Goal: Task Accomplishment & Management: Complete application form

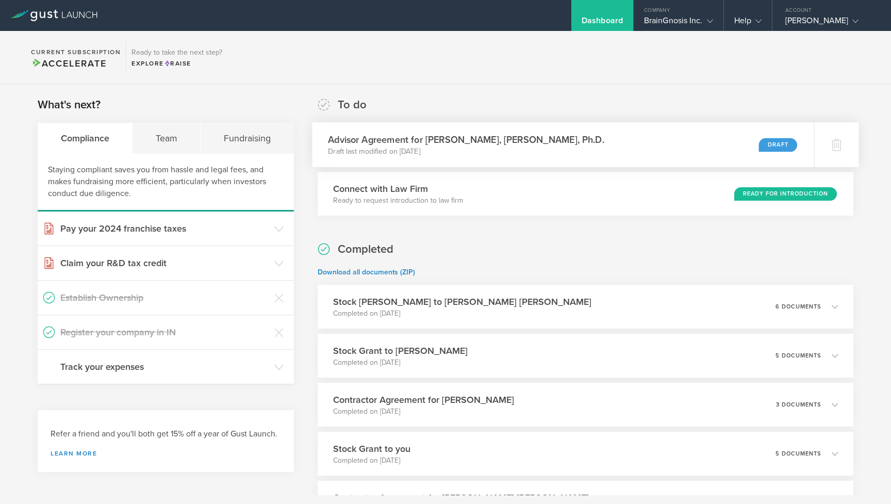
click at [578, 137] on div "Advisor Agreement for [PERSON_NAME], [PERSON_NAME], Ph.D. Draft last modified o…" at bounding box center [563, 144] width 502 height 45
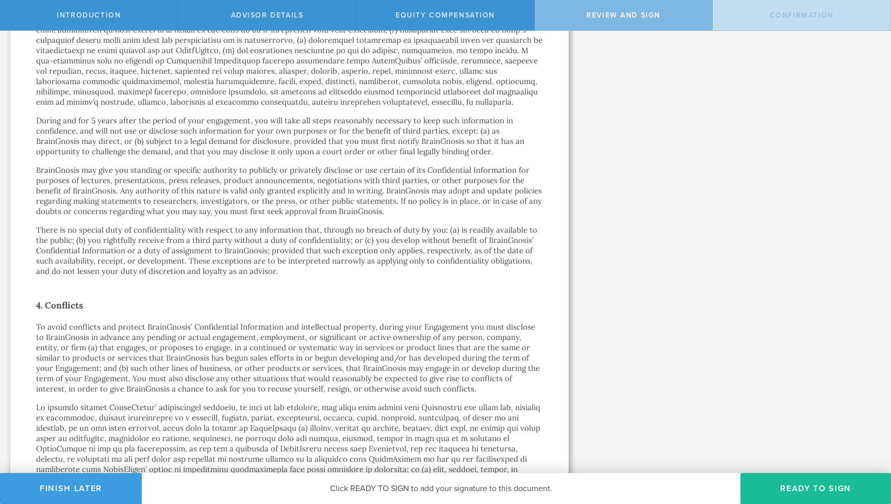
scroll to position [700, 0]
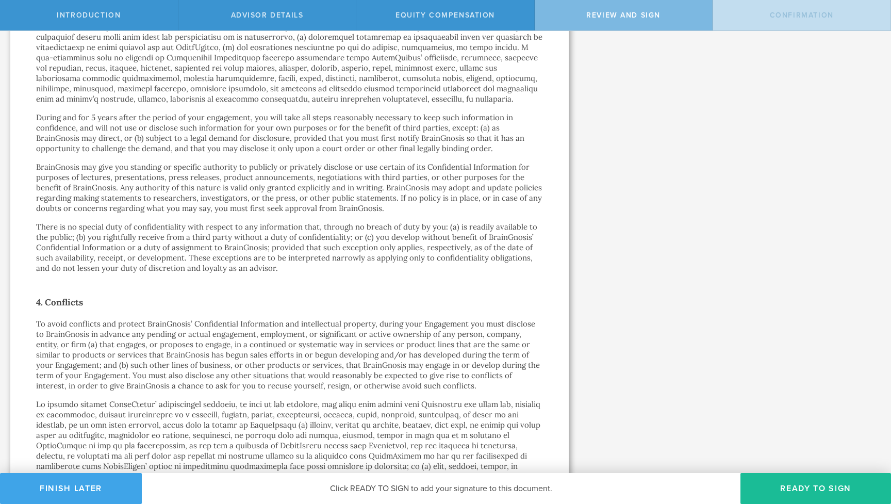
click at [74, 484] on button "Finish Later" at bounding box center [71, 488] width 142 height 31
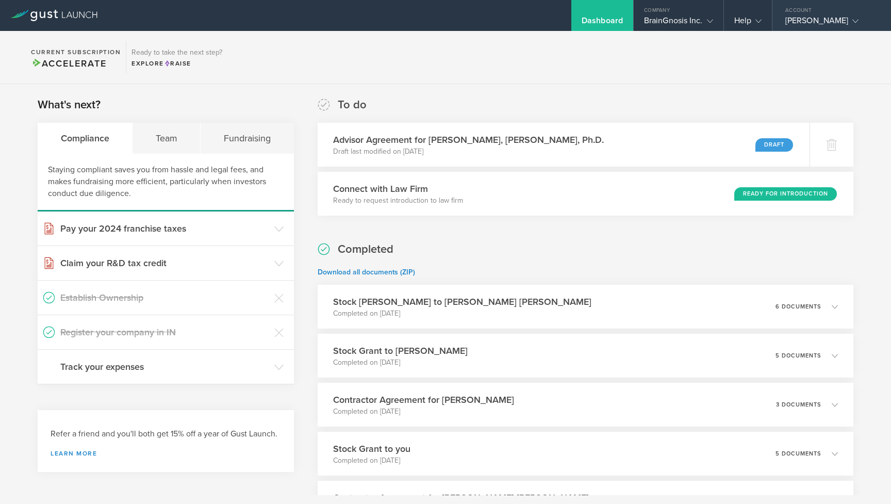
click at [803, 19] on div "[PERSON_NAME]" at bounding box center [829, 22] width 88 height 15
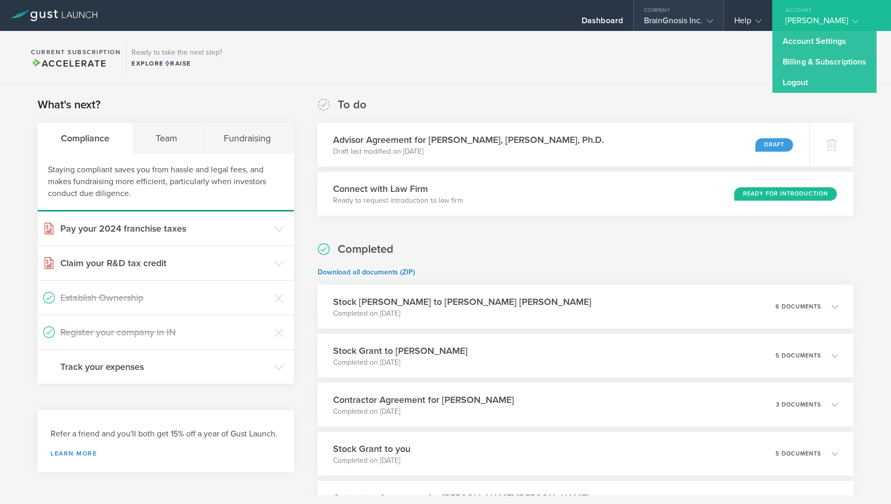
click at [666, 17] on div "BrainGnosis Inc." at bounding box center [678, 22] width 69 height 15
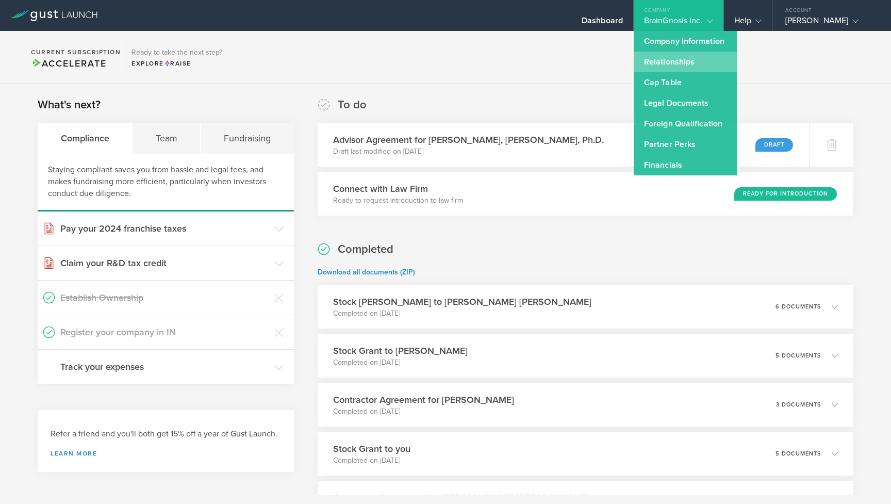
click at [666, 61] on link "Relationships" at bounding box center [685, 62] width 103 height 21
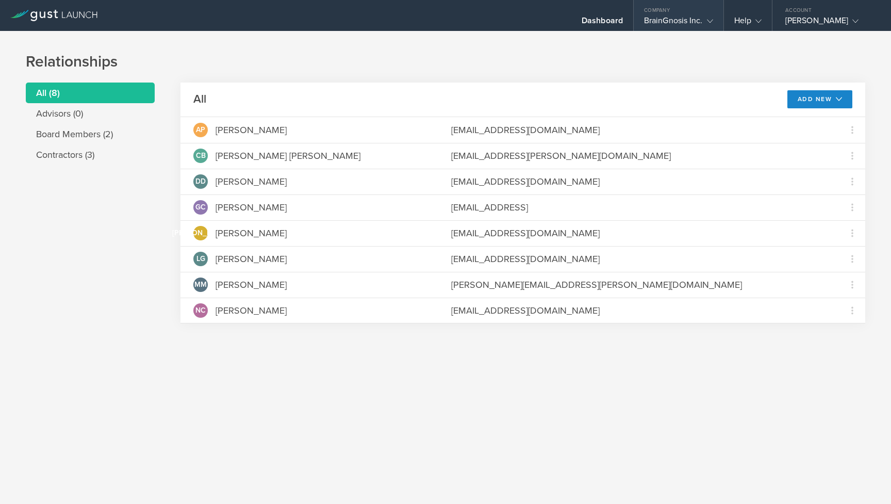
click at [670, 20] on div "BrainGnosis Inc." at bounding box center [678, 22] width 69 height 15
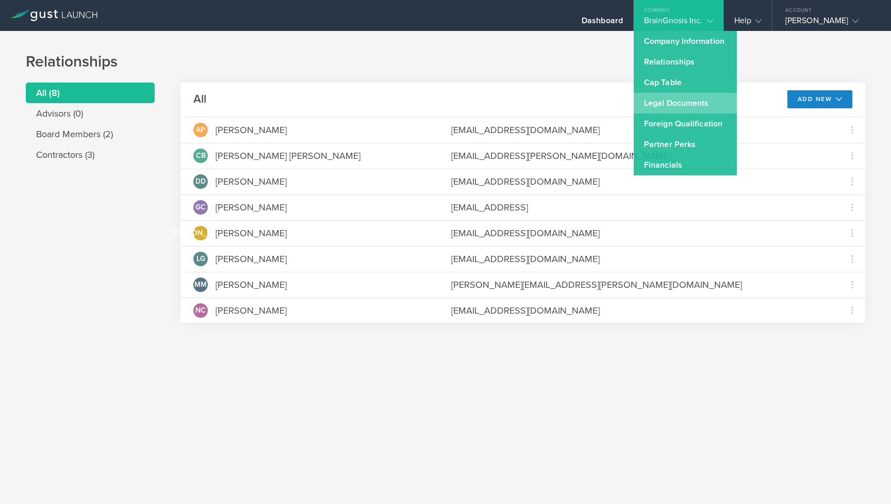
click at [671, 97] on link "Legal Documents" at bounding box center [685, 103] width 103 height 21
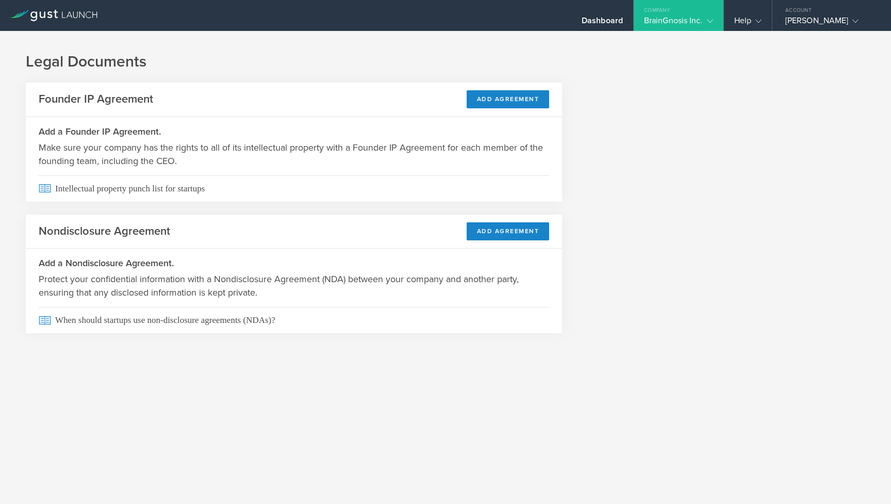
click at [694, 22] on div "BrainGnosis Inc." at bounding box center [678, 22] width 69 height 15
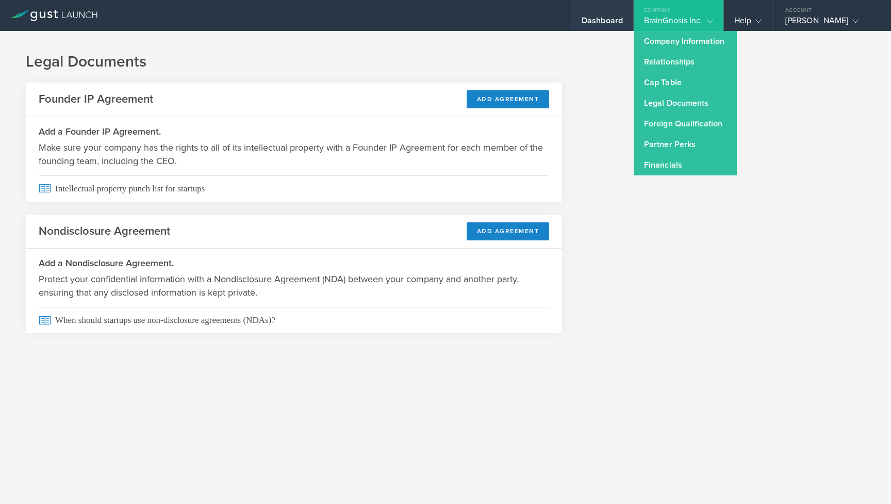
click at [608, 20] on div "Dashboard" at bounding box center [602, 22] width 41 height 15
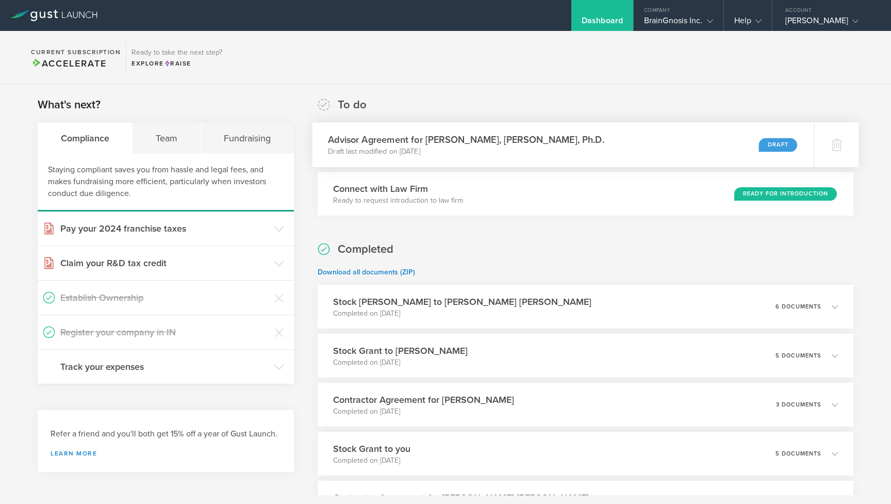
click at [603, 151] on div "Advisor Agreement for [PERSON_NAME], [PERSON_NAME], Ph.D. Draft last modified o…" at bounding box center [563, 144] width 502 height 45
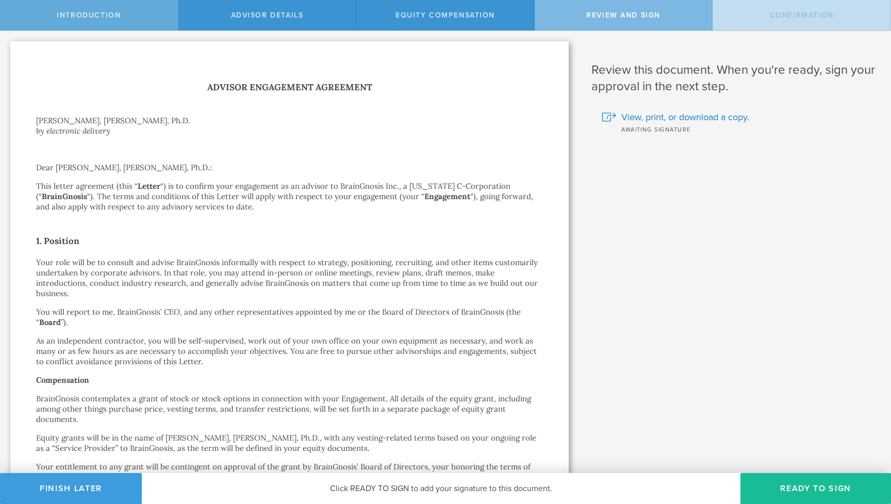
click at [122, 20] on div "Introduction" at bounding box center [89, 15] width 178 height 30
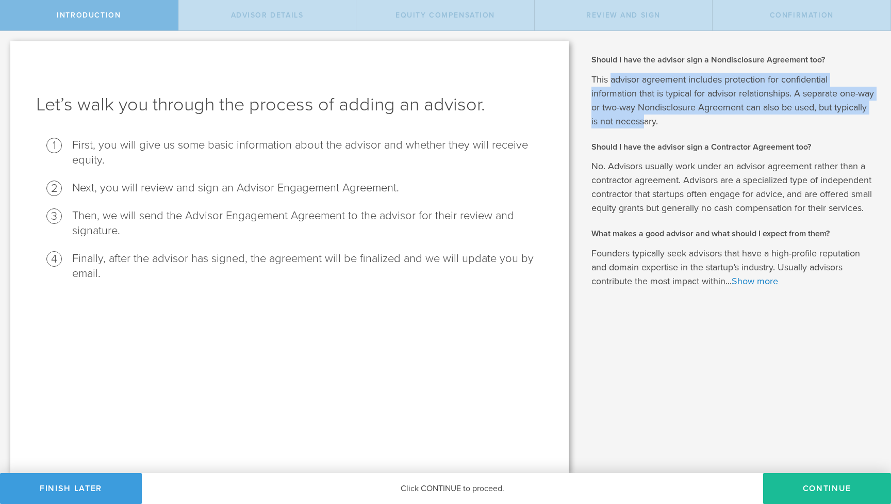
drag, startPoint x: 613, startPoint y: 78, endPoint x: 682, endPoint y: 119, distance: 79.5
click at [682, 119] on p "This advisor agreement includes protection for confidential information that is…" at bounding box center [733, 101] width 284 height 56
drag, startPoint x: 644, startPoint y: 76, endPoint x: 656, endPoint y: 119, distance: 44.4
click at [656, 119] on p "This advisor agreement includes protection for confidential information that is…" at bounding box center [733, 101] width 284 height 56
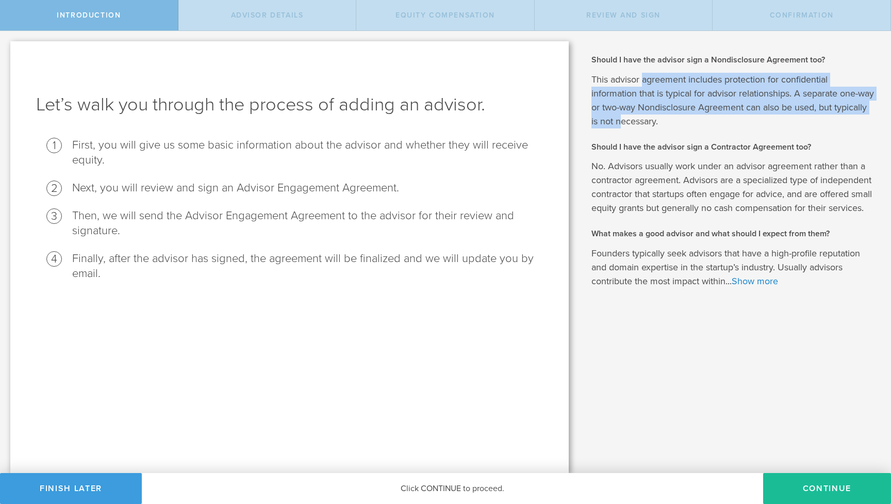
click at [656, 119] on p "This advisor agreement includes protection for confidential information that is…" at bounding box center [733, 101] width 284 height 56
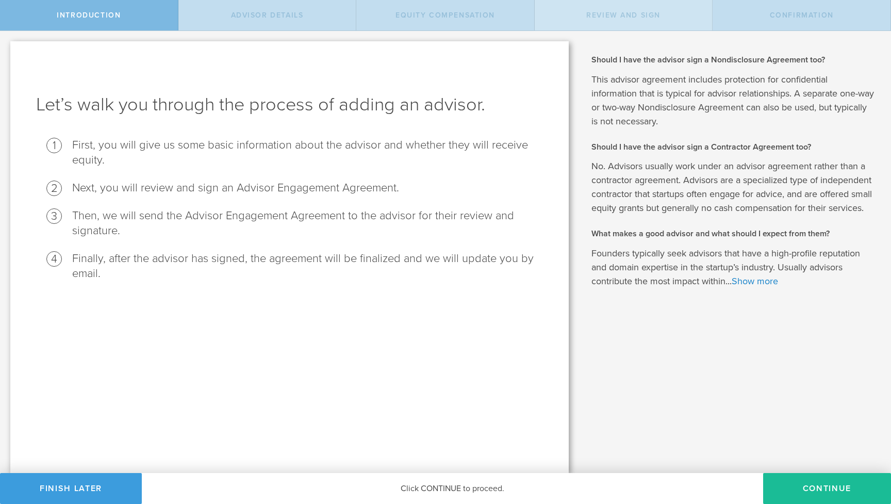
click at [629, 20] on div "Review and Sign" at bounding box center [624, 15] width 178 height 30
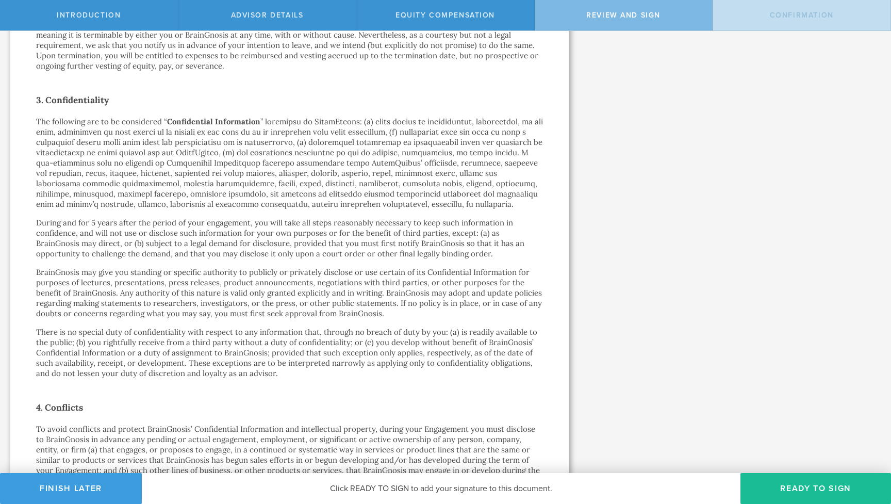
scroll to position [606, 0]
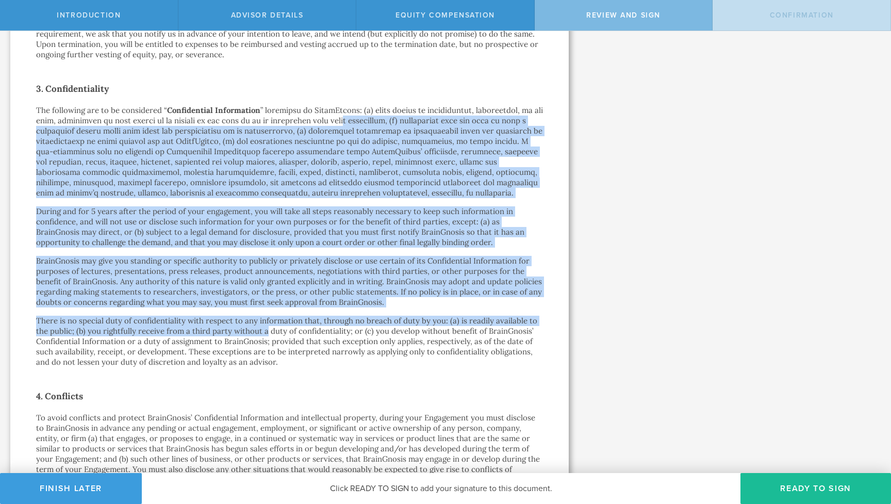
drag, startPoint x: 334, startPoint y: 108, endPoint x: 266, endPoint y: 324, distance: 226.5
click at [266, 324] on div "Advisor Engagement Agreement Gio Altamirano Rayo, J.D., Ph.D. by electronic del…" at bounding box center [289, 389] width 507 height 1831
click at [266, 324] on p "There is no special duty of confidentiality with respect to any information tha…" at bounding box center [289, 342] width 507 height 52
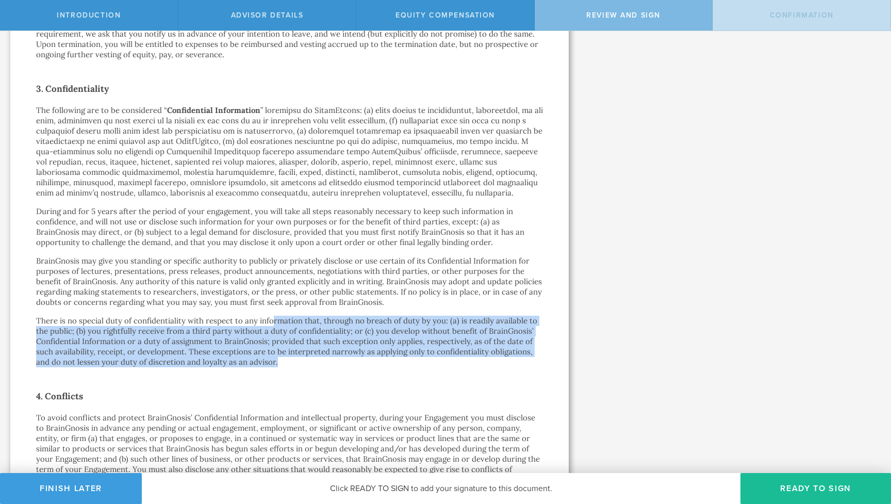
drag, startPoint x: 274, startPoint y: 315, endPoint x: 462, endPoint y: 356, distance: 192.7
click at [462, 356] on p "There is no special duty of confidentiality with respect to any information tha…" at bounding box center [289, 342] width 507 height 52
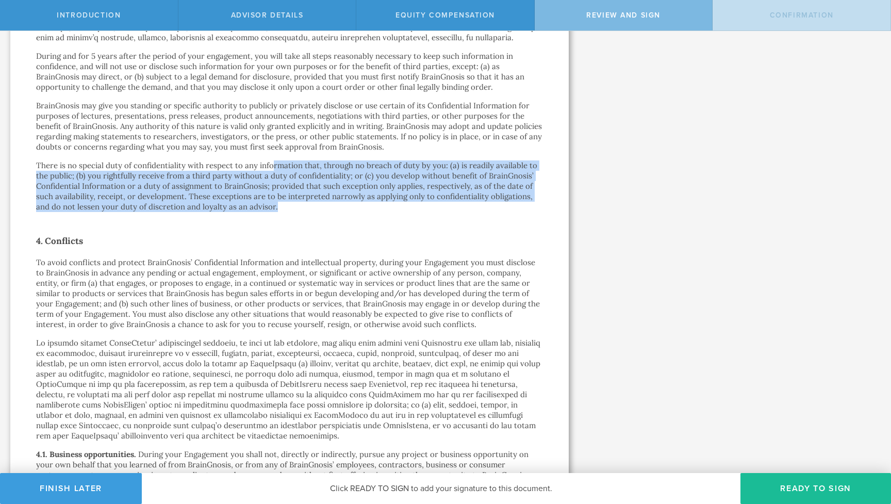
scroll to position [763, 0]
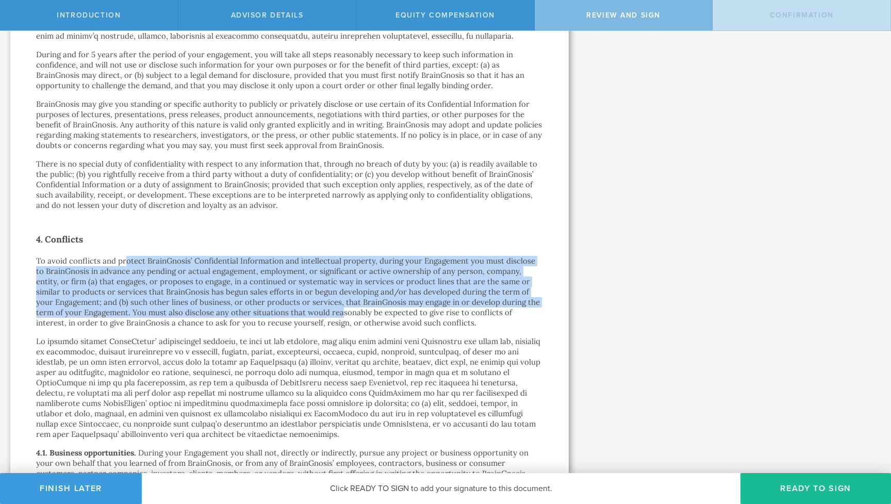
drag, startPoint x: 127, startPoint y: 249, endPoint x: 321, endPoint y: 303, distance: 201.4
click at [321, 303] on p "To avoid conflicts and protect BrainGnosis’ Confidential Information and intell…" at bounding box center [289, 292] width 507 height 72
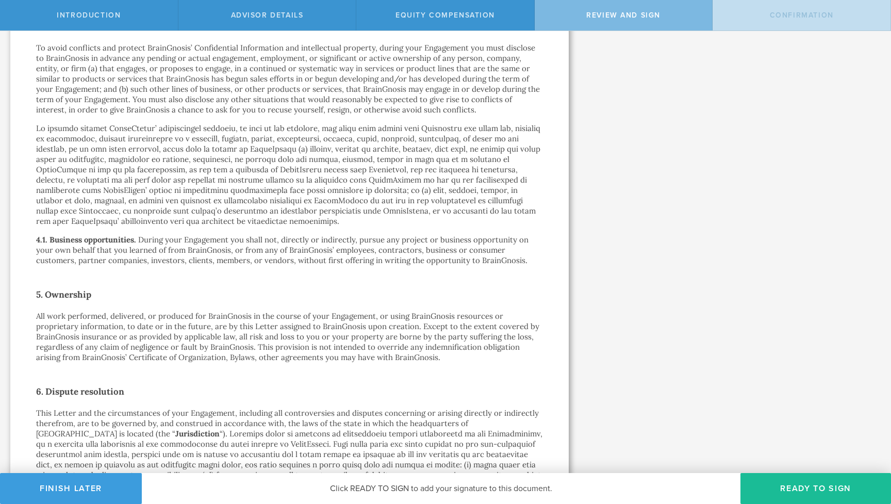
scroll to position [904, 0]
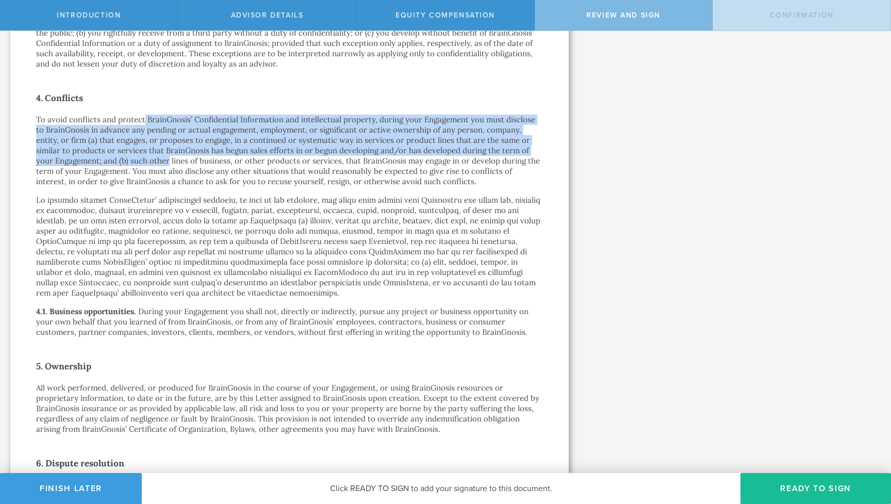
drag, startPoint x: 143, startPoint y: 106, endPoint x: 149, endPoint y: 146, distance: 40.6
click at [149, 146] on p "To avoid conflicts and protect BrainGnosis’ Confidential Information and intell…" at bounding box center [289, 150] width 507 height 72
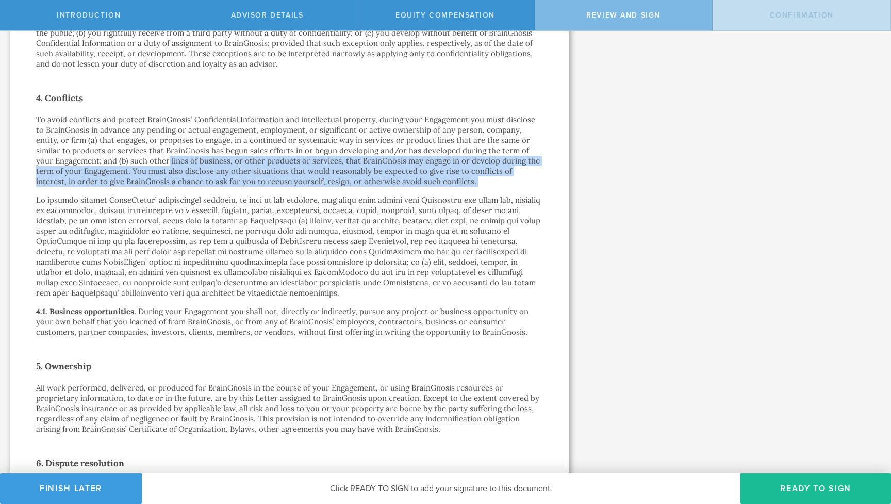
drag, startPoint x: 149, startPoint y: 146, endPoint x: 156, endPoint y: 179, distance: 33.7
click at [156, 179] on div "Advisor Engagement Agreement Gio Altamirano Rayo, J.D., Ph.D. by electronic del…" at bounding box center [289, 91] width 507 height 1831
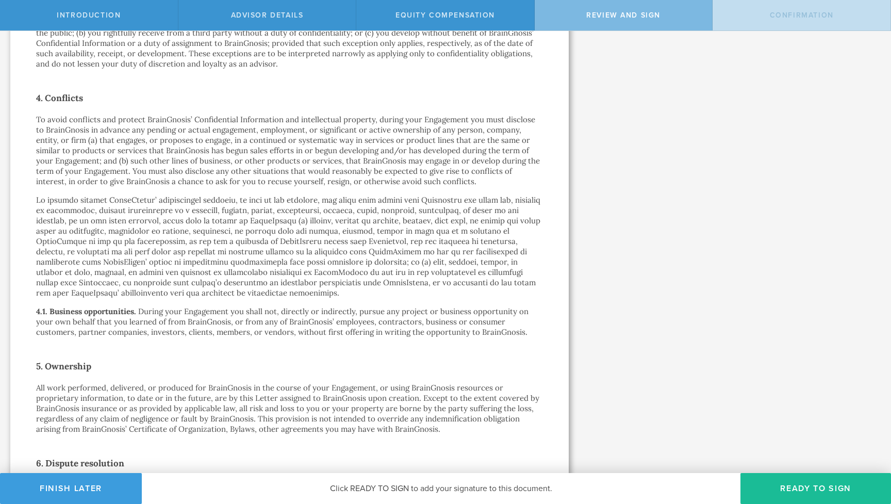
click at [156, 179] on div "Advisor Engagement Agreement Gio Altamirano Rayo, J.D., Ph.D. by electronic del…" at bounding box center [289, 91] width 507 height 1831
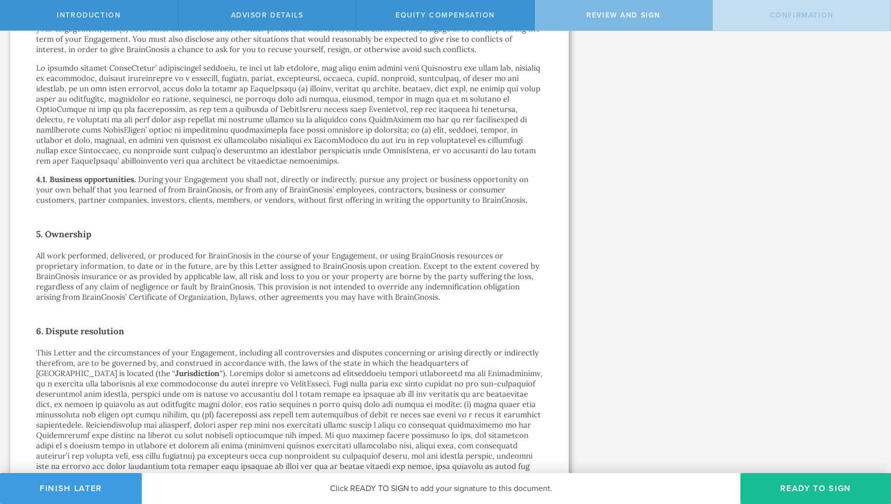
scroll to position [1024, 0]
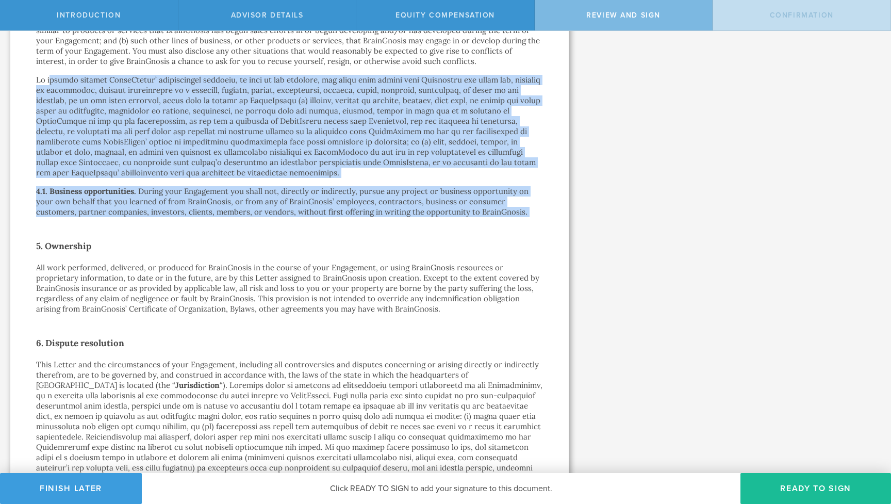
drag, startPoint x: 49, startPoint y: 67, endPoint x: 488, endPoint y: 225, distance: 466.4
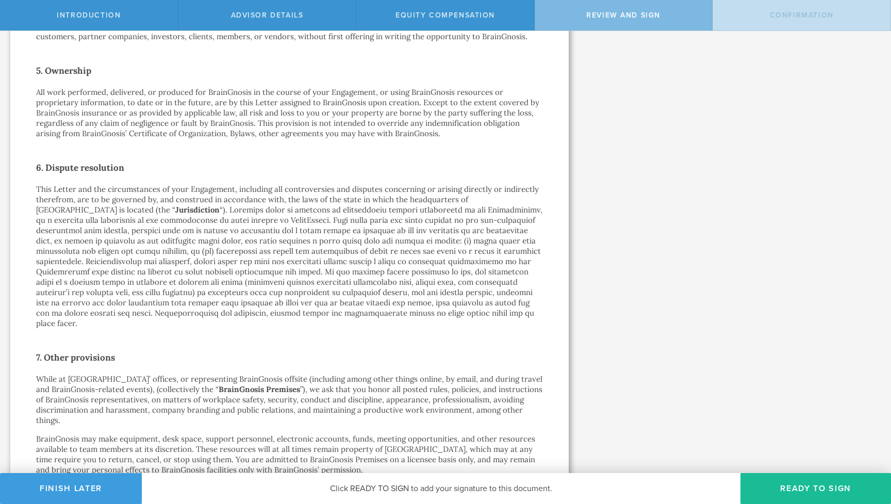
scroll to position [1201, 0]
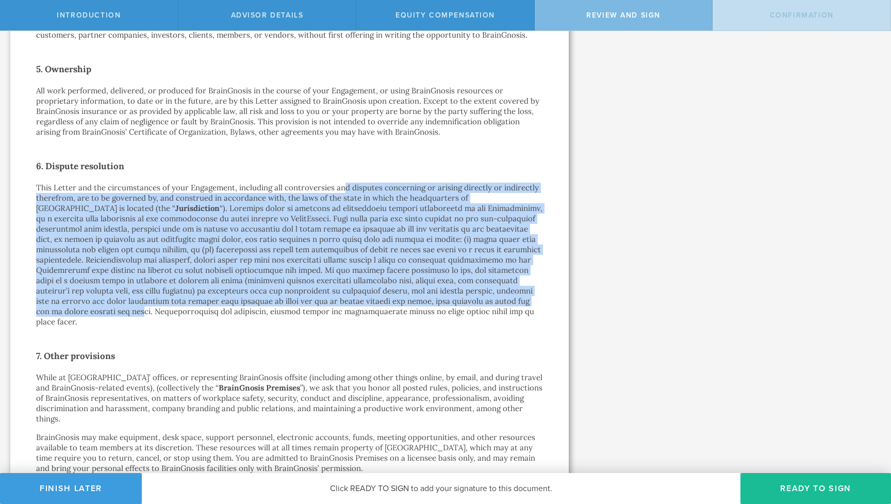
drag, startPoint x: 345, startPoint y: 181, endPoint x: 398, endPoint y: 289, distance: 119.9
click at [398, 289] on p "This Letter and the circumstances of your Engagement, including all controversi…" at bounding box center [289, 255] width 507 height 144
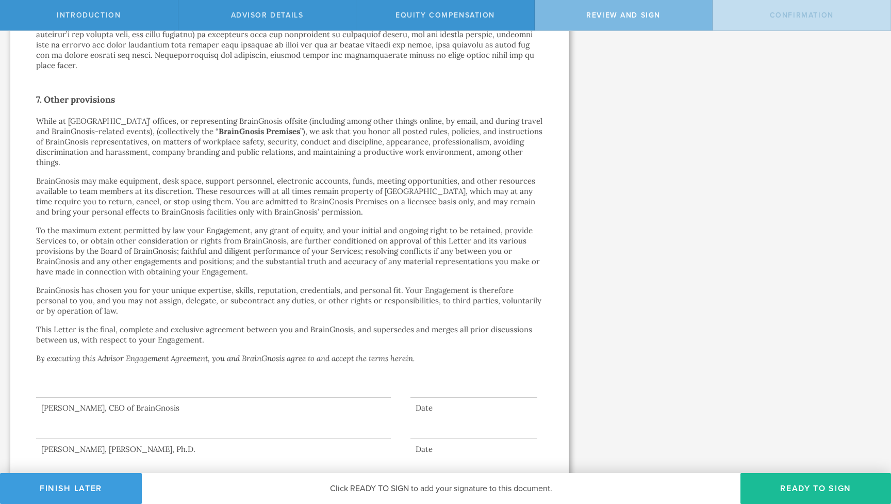
scroll to position [1457, 0]
click at [790, 493] on button "Ready to Sign" at bounding box center [815, 488] width 151 height 31
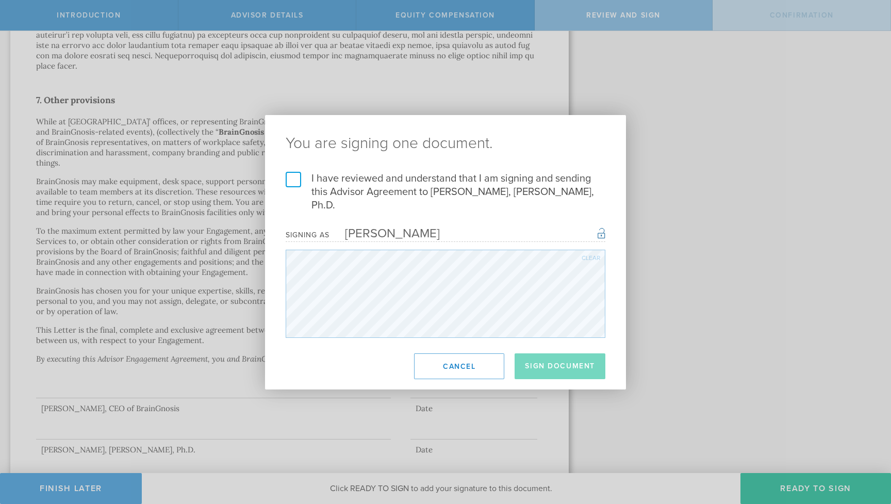
click at [300, 188] on label "I have reviewed and understand that I am signing and sending this Advisor Agree…" at bounding box center [446, 192] width 320 height 40
click at [0, 0] on input "I have reviewed and understand that I am signing and sending this Advisor Agree…" at bounding box center [0, 0] width 0 height 0
click at [547, 355] on button "Sign Document" at bounding box center [560, 366] width 91 height 26
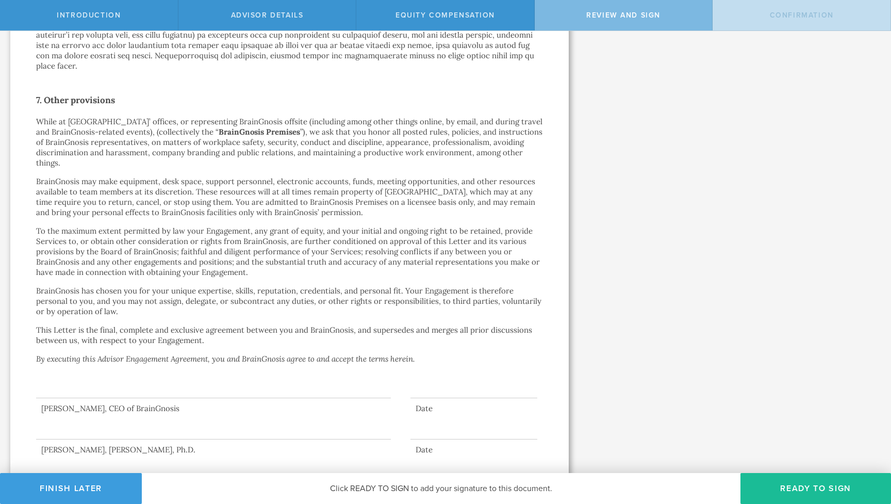
scroll to position [0, 0]
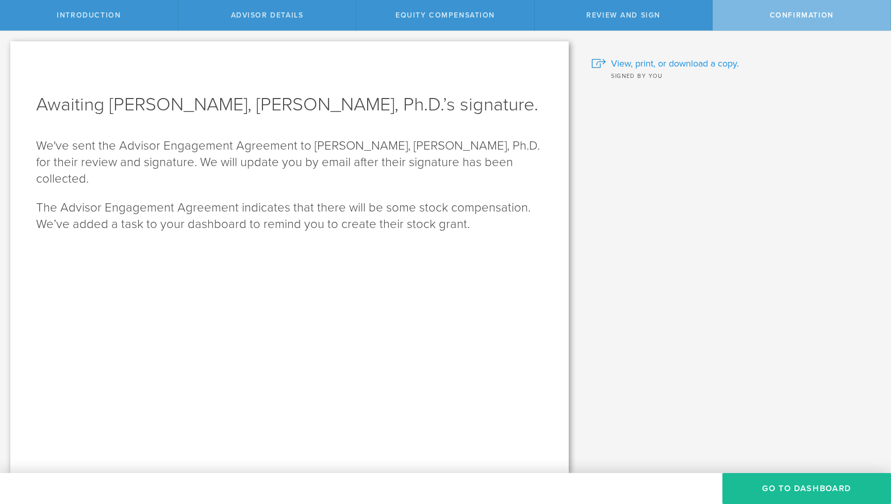
click at [659, 64] on span "View, print, or download a copy." at bounding box center [675, 63] width 128 height 13
